Goal: Transaction & Acquisition: Purchase product/service

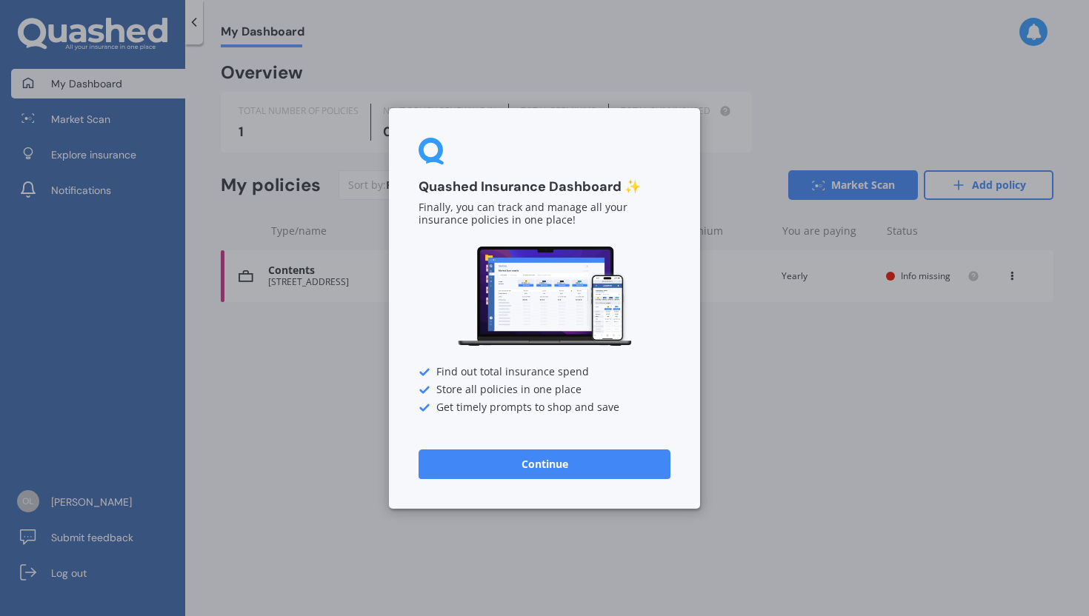
click at [566, 466] on button "Continue" at bounding box center [544, 464] width 252 height 30
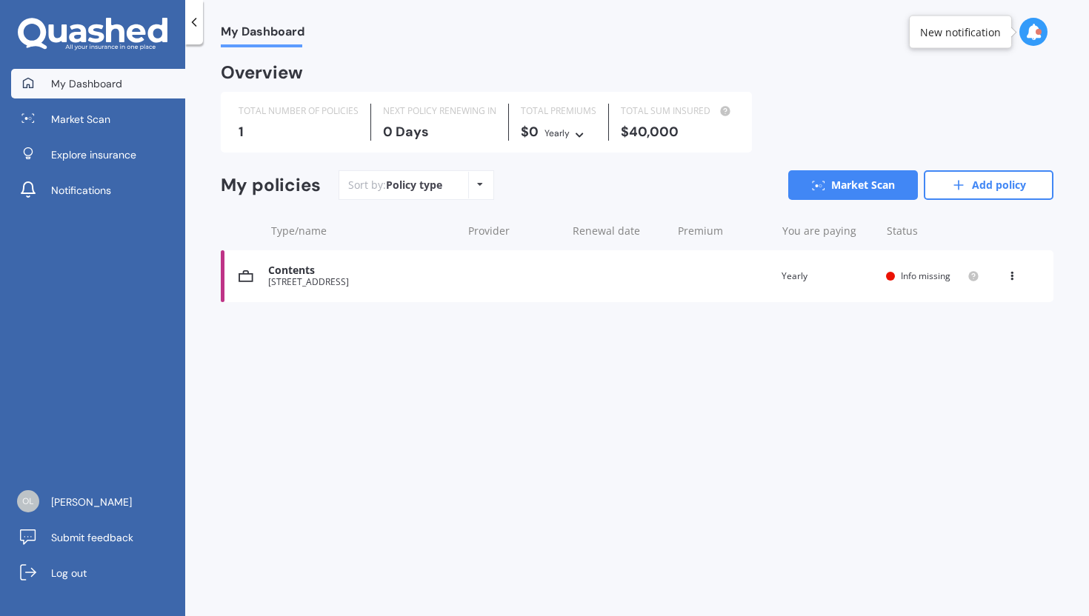
click at [413, 272] on div "Contents" at bounding box center [361, 270] width 186 height 13
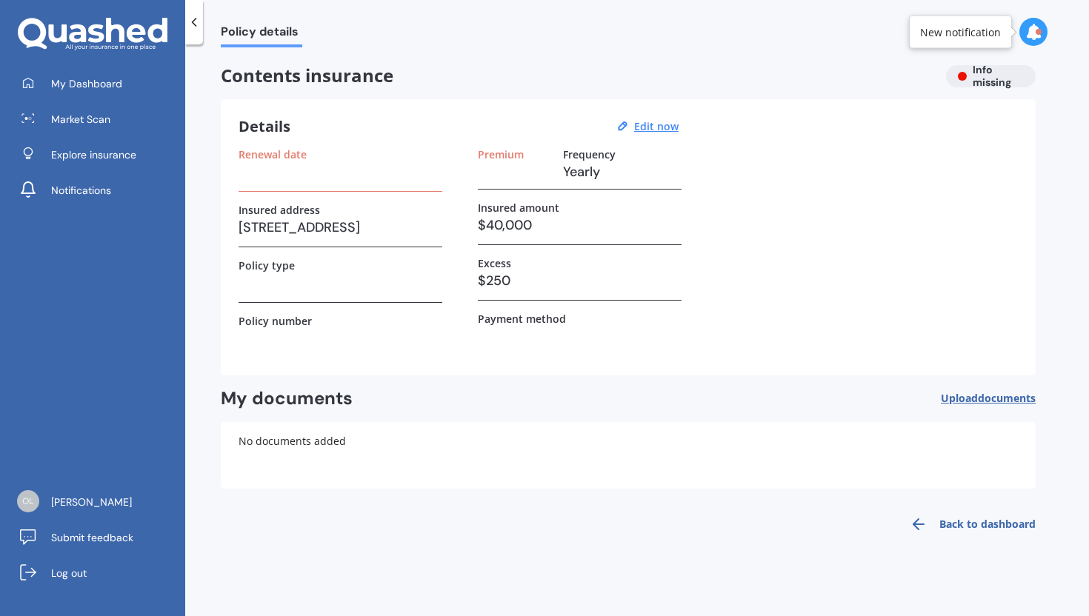
click at [190, 24] on icon at bounding box center [194, 22] width 15 height 15
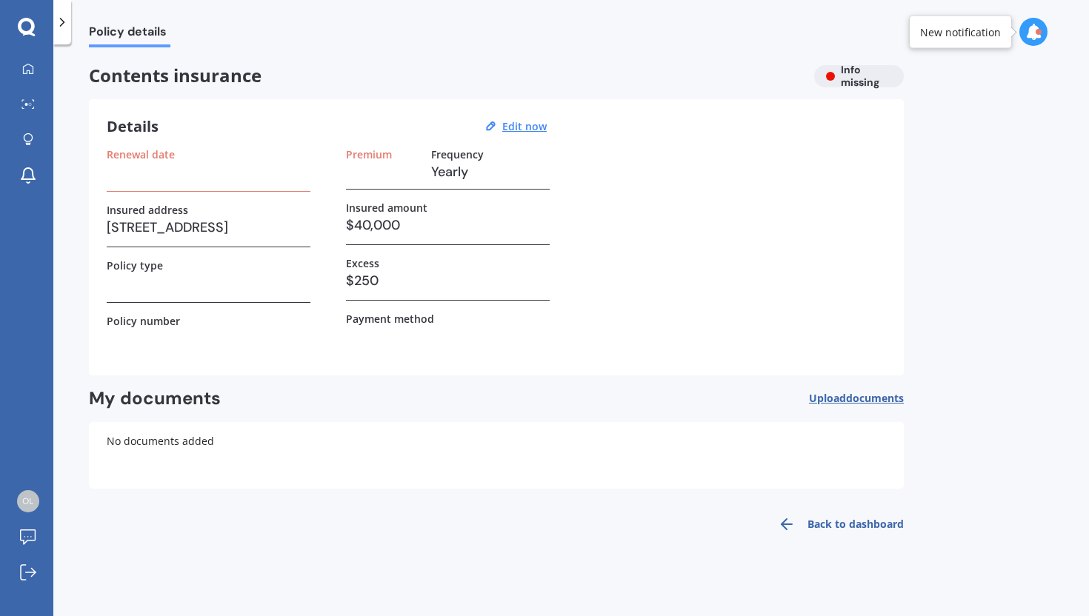
click at [28, 29] on icon at bounding box center [27, 27] width 18 height 19
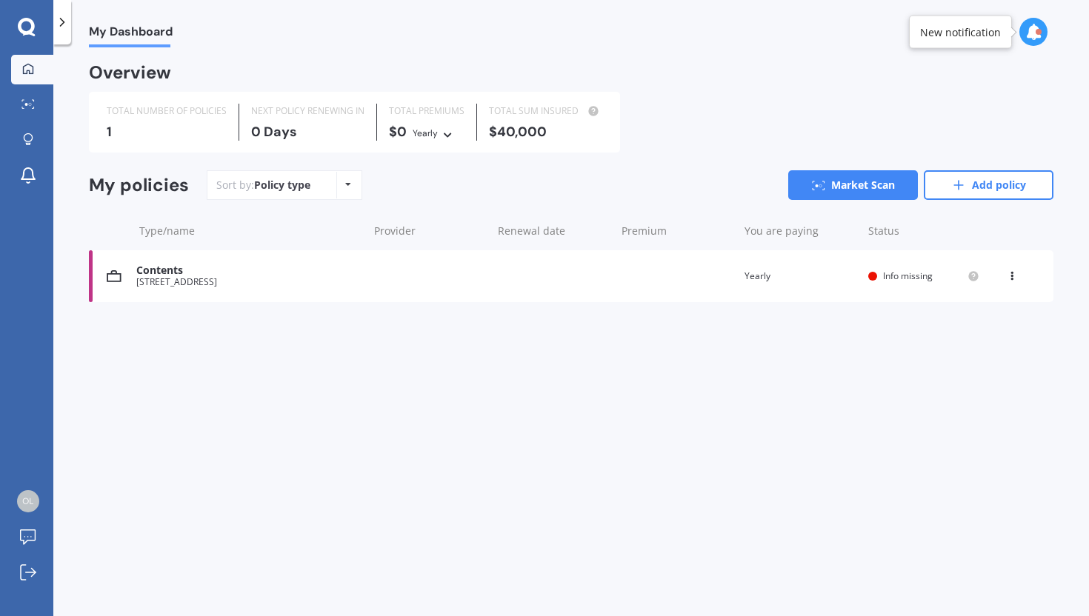
click at [321, 277] on div "[STREET_ADDRESS]" at bounding box center [248, 282] width 224 height 10
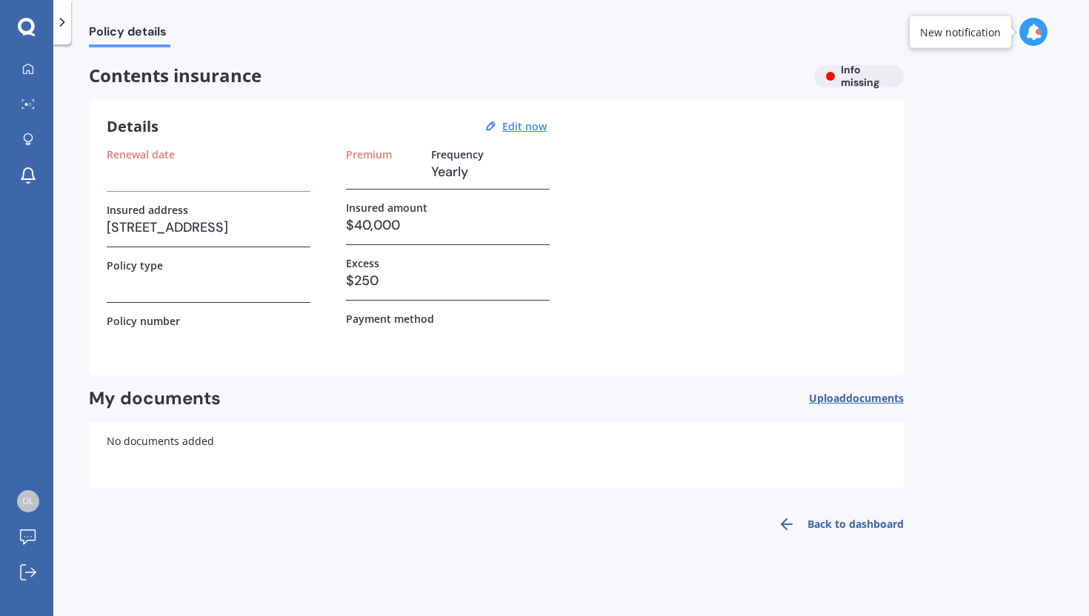
click at [234, 283] on h3 at bounding box center [209, 283] width 204 height 22
click at [38, 63] on div at bounding box center [28, 69] width 22 height 13
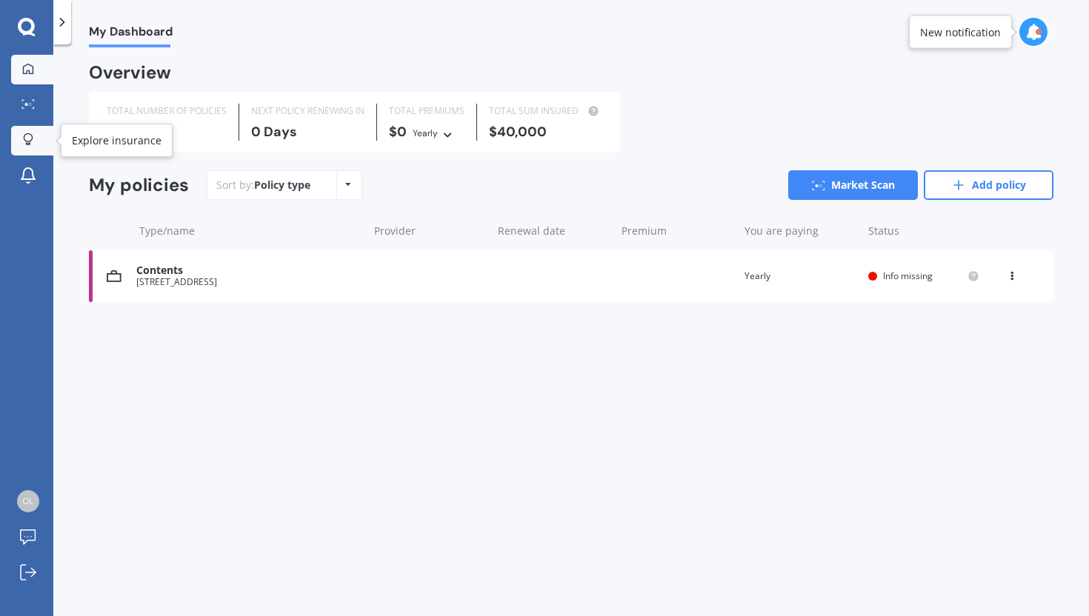
click at [24, 137] on icon at bounding box center [28, 137] width 9 height 9
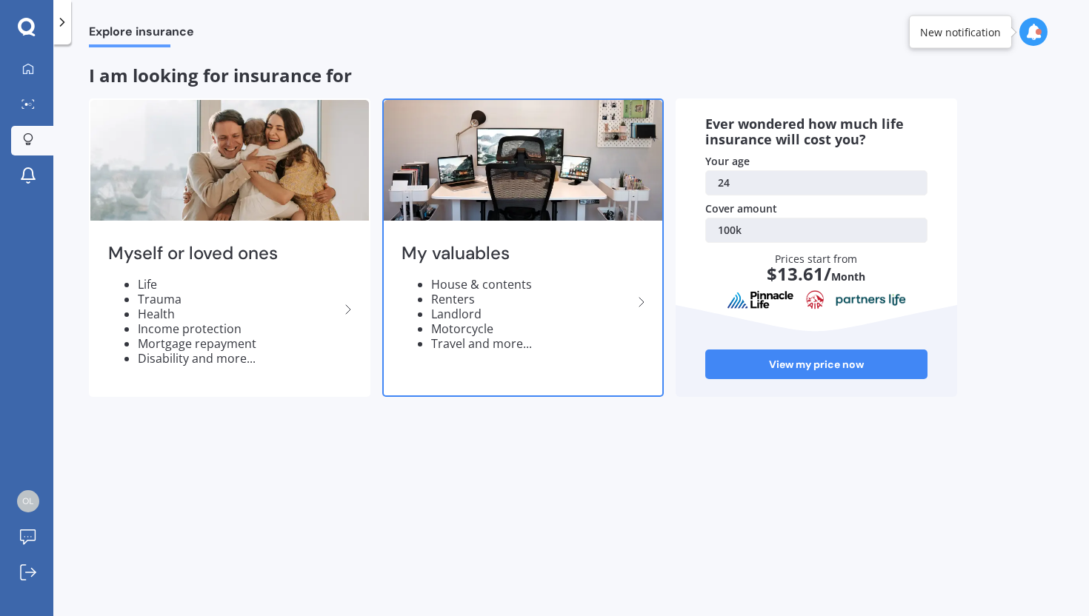
click at [562, 261] on h2 "My valuables" at bounding box center [516, 253] width 231 height 23
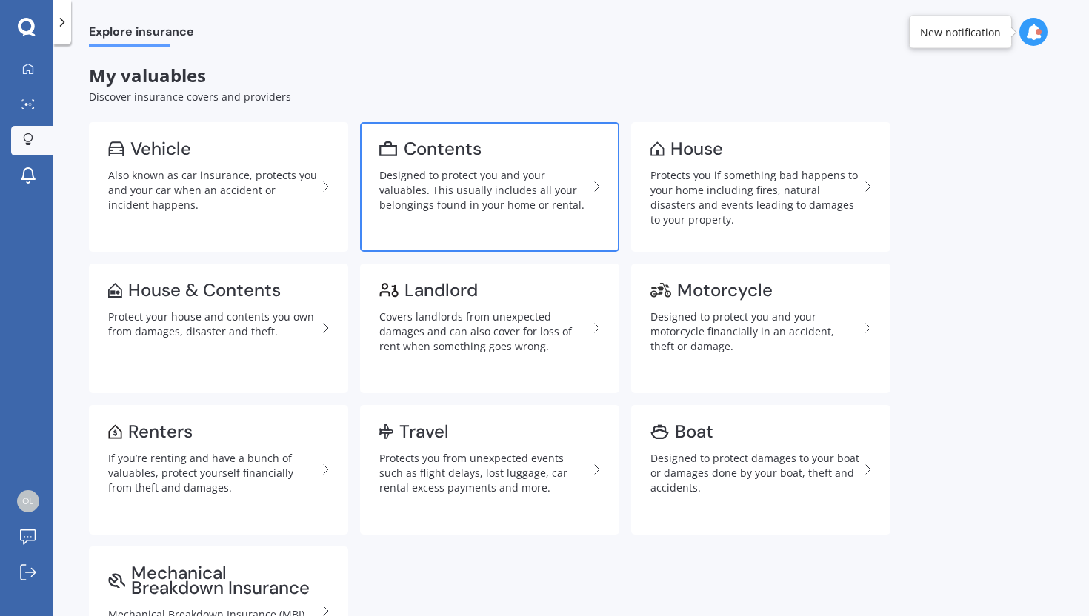
click at [515, 202] on div "Designed to protect you and your valuables. This usually includes all your belo…" at bounding box center [483, 190] width 209 height 44
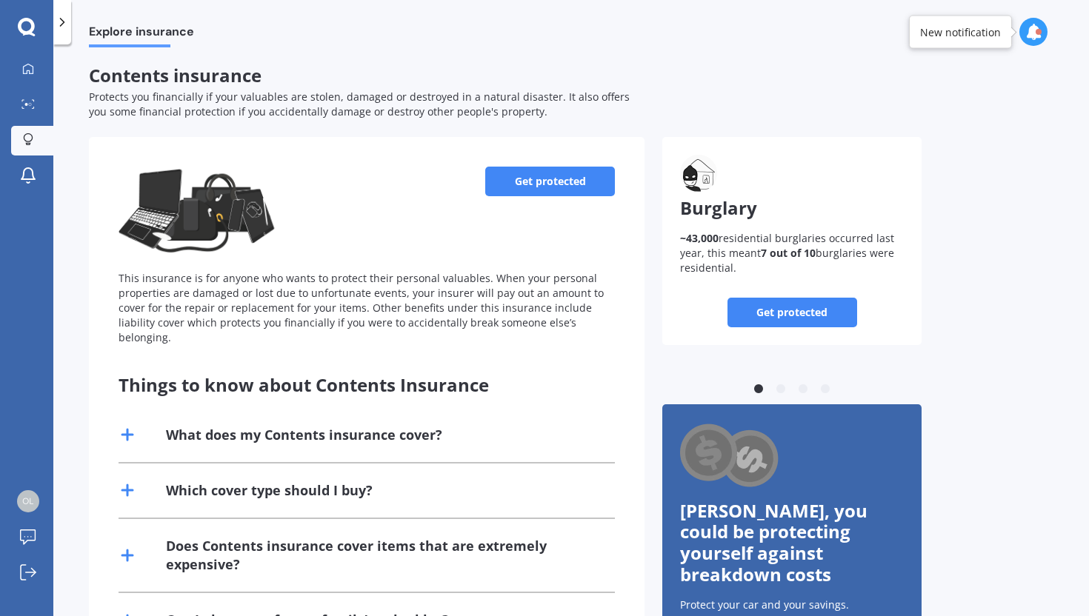
click at [540, 175] on link "Get protected" at bounding box center [550, 182] width 130 height 30
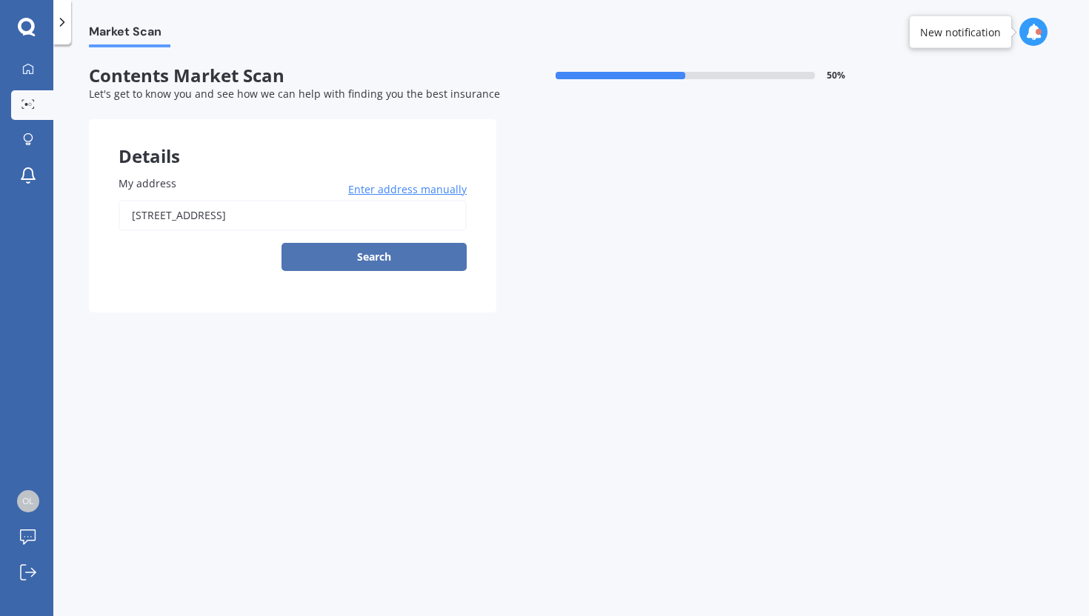
click at [444, 254] on button "Search" at bounding box center [373, 257] width 185 height 28
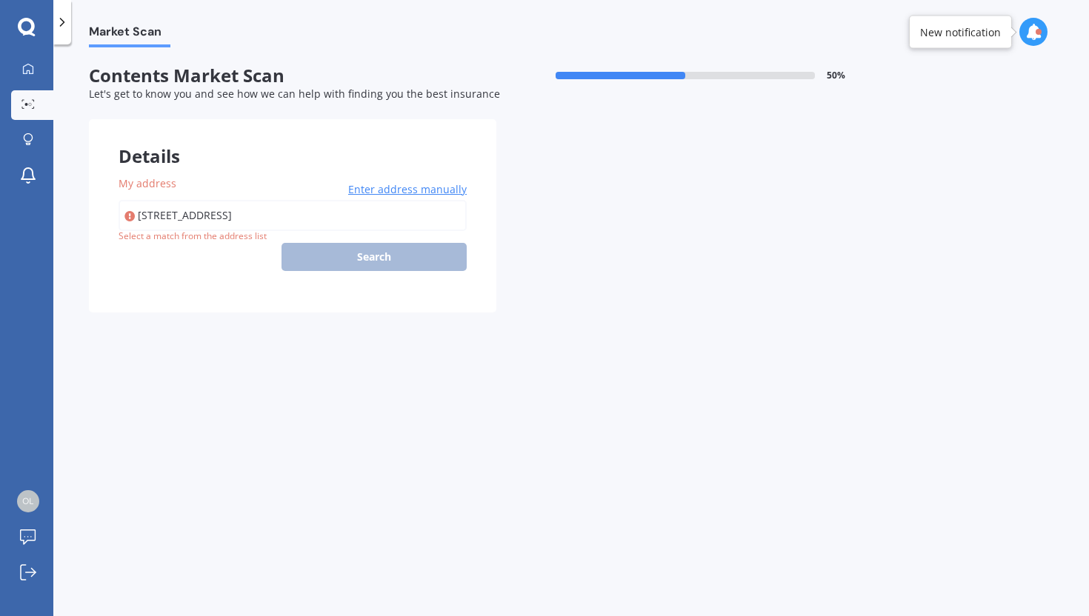
type input "[STREET_ADDRESS]"
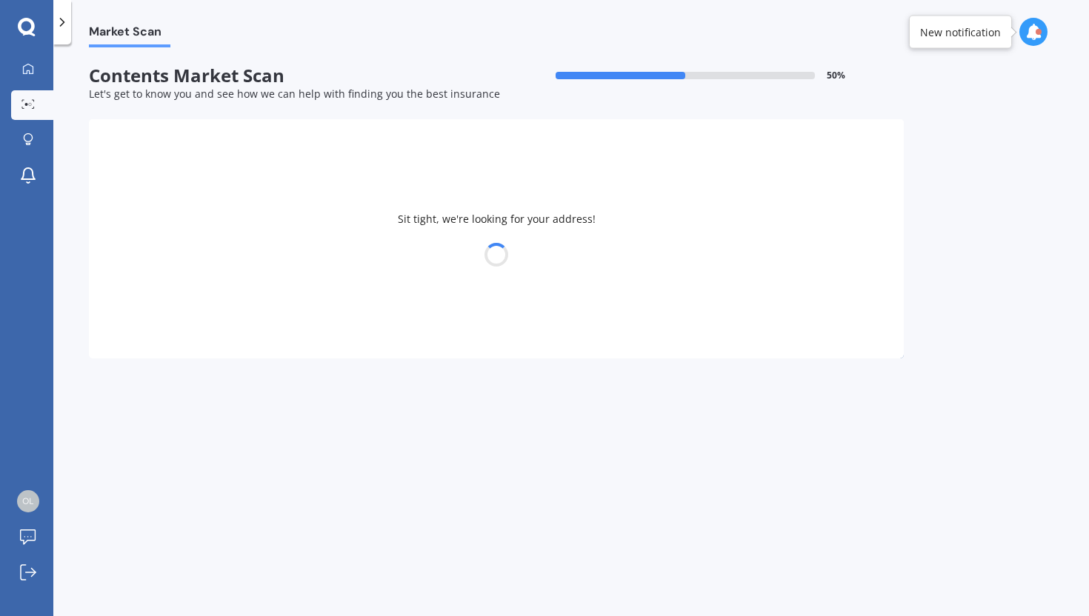
select select "13"
select select "04"
select select "2001"
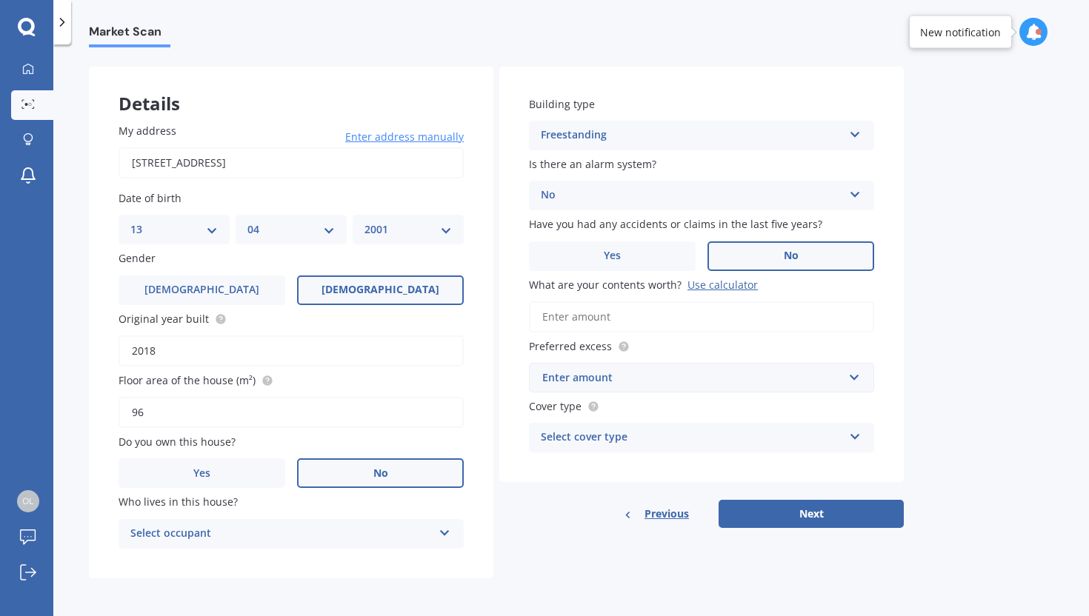
scroll to position [56, 0]
click at [381, 540] on div "Select occupant" at bounding box center [281, 533] width 302 height 18
click at [366, 558] on div "Tenant" at bounding box center [291, 562] width 344 height 27
click at [648, 311] on input "What are your contents worth? Use calculator" at bounding box center [701, 316] width 345 height 31
type input "$40,000"
